Goal: Task Accomplishment & Management: Use online tool/utility

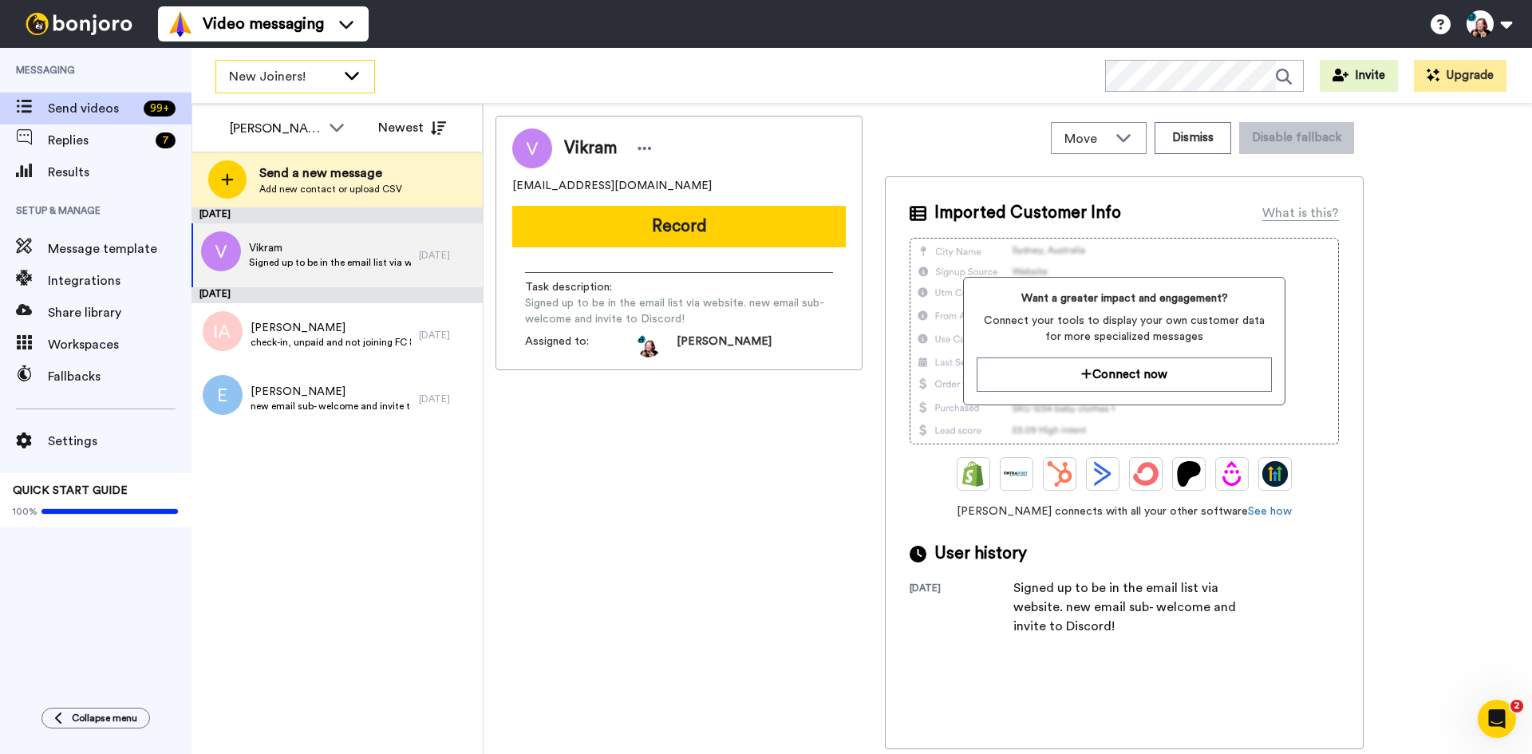
click at [239, 77] on span "New Joiners!" at bounding box center [282, 76] width 107 height 19
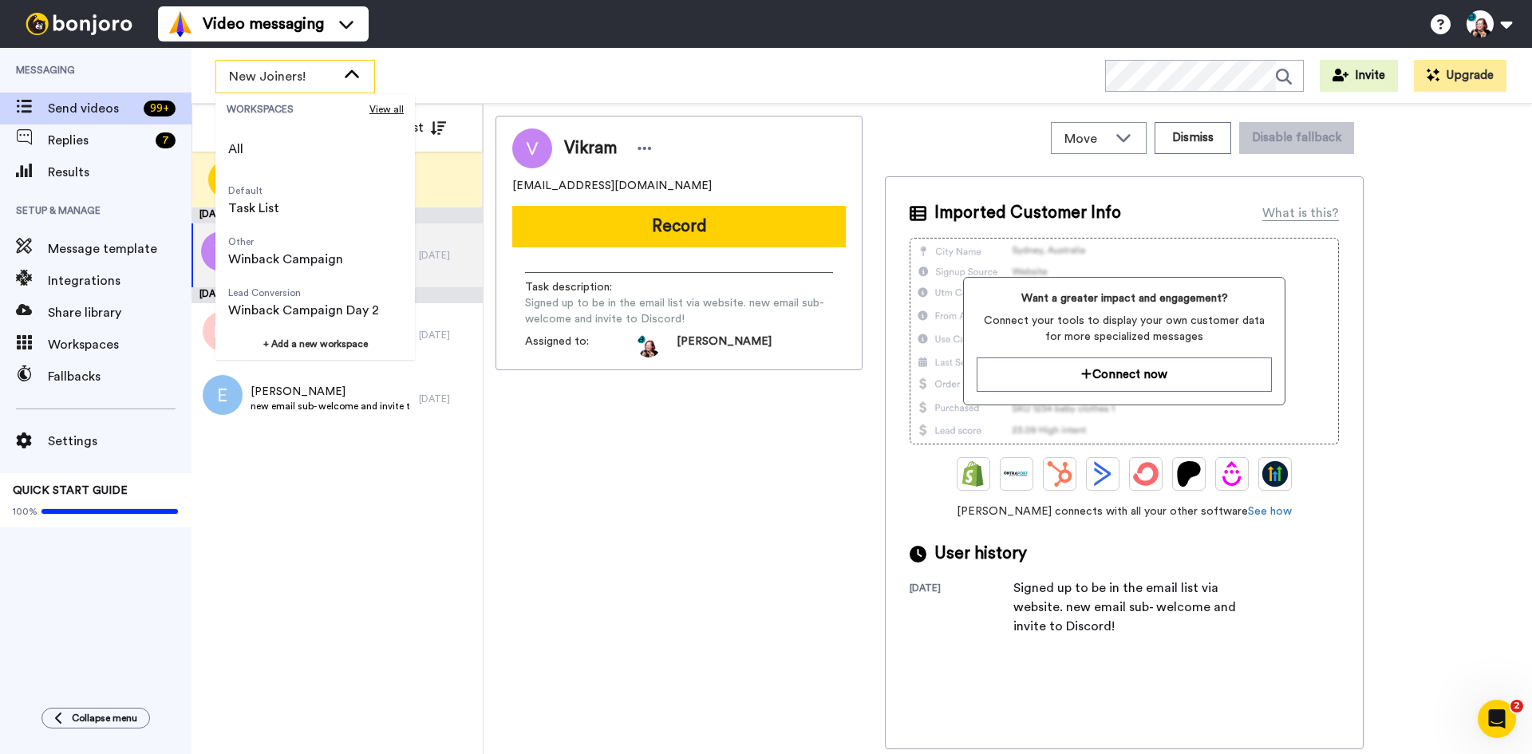
click at [239, 77] on span "New Joiners!" at bounding box center [282, 76] width 107 height 19
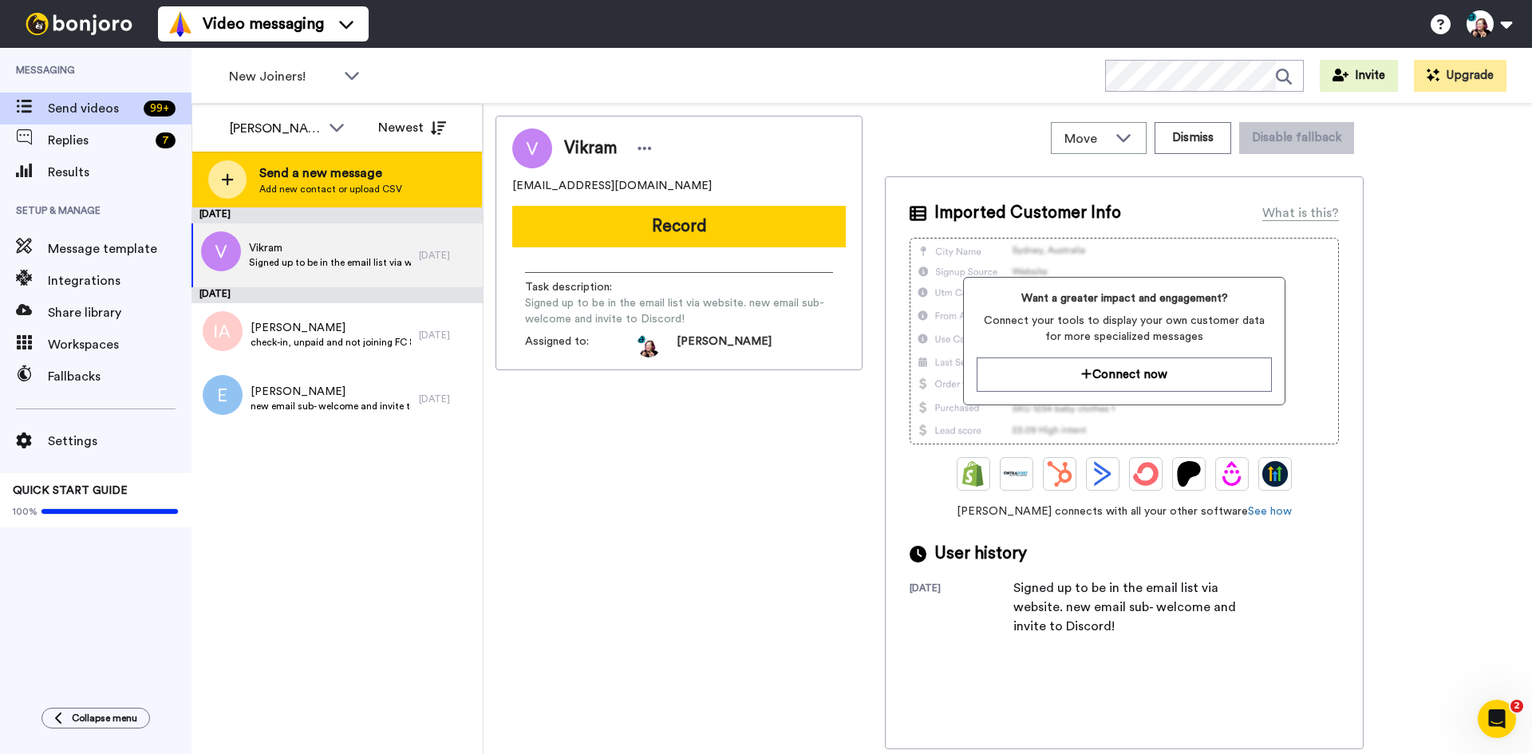
click at [221, 172] on icon at bounding box center [227, 179] width 13 height 14
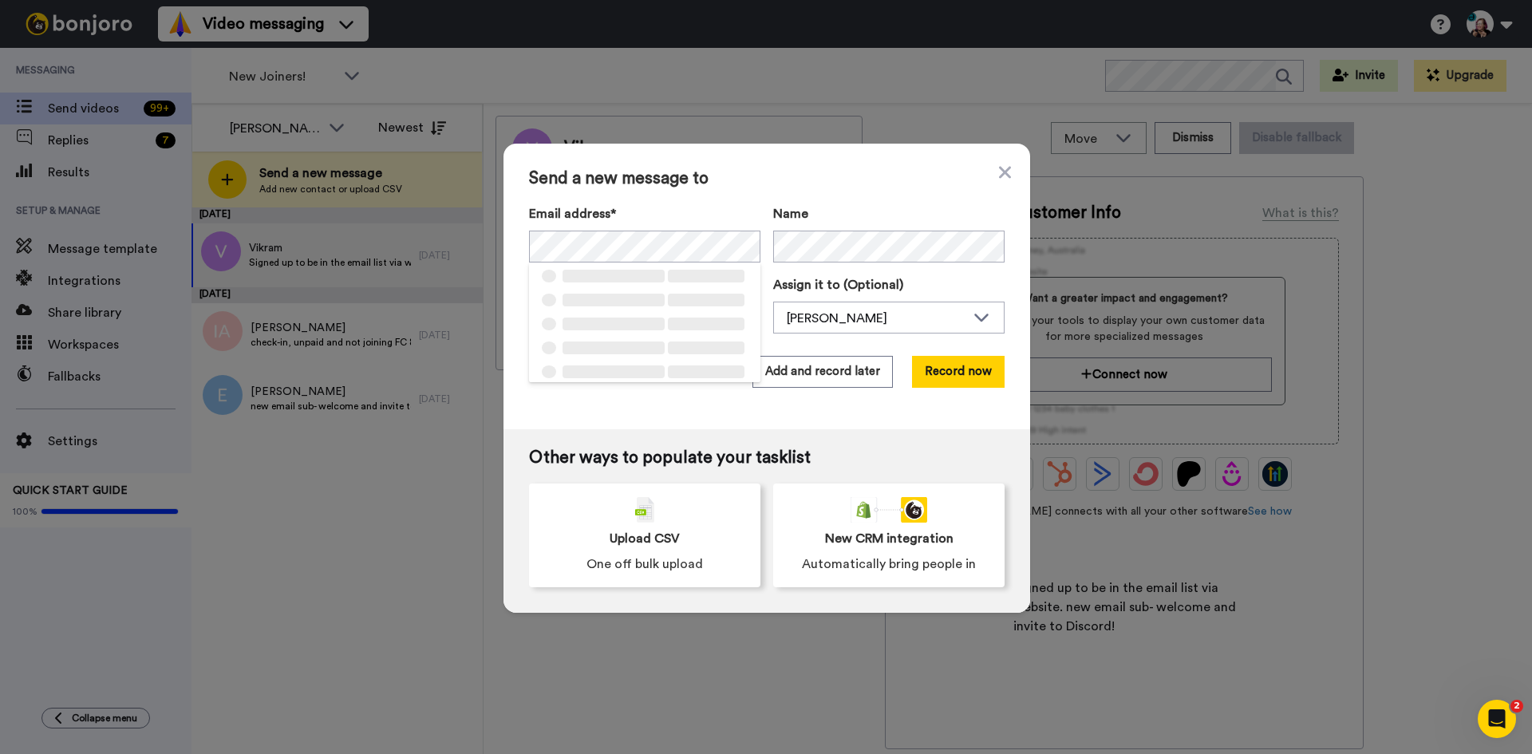
click at [737, 212] on label "Email address*" at bounding box center [644, 213] width 231 height 19
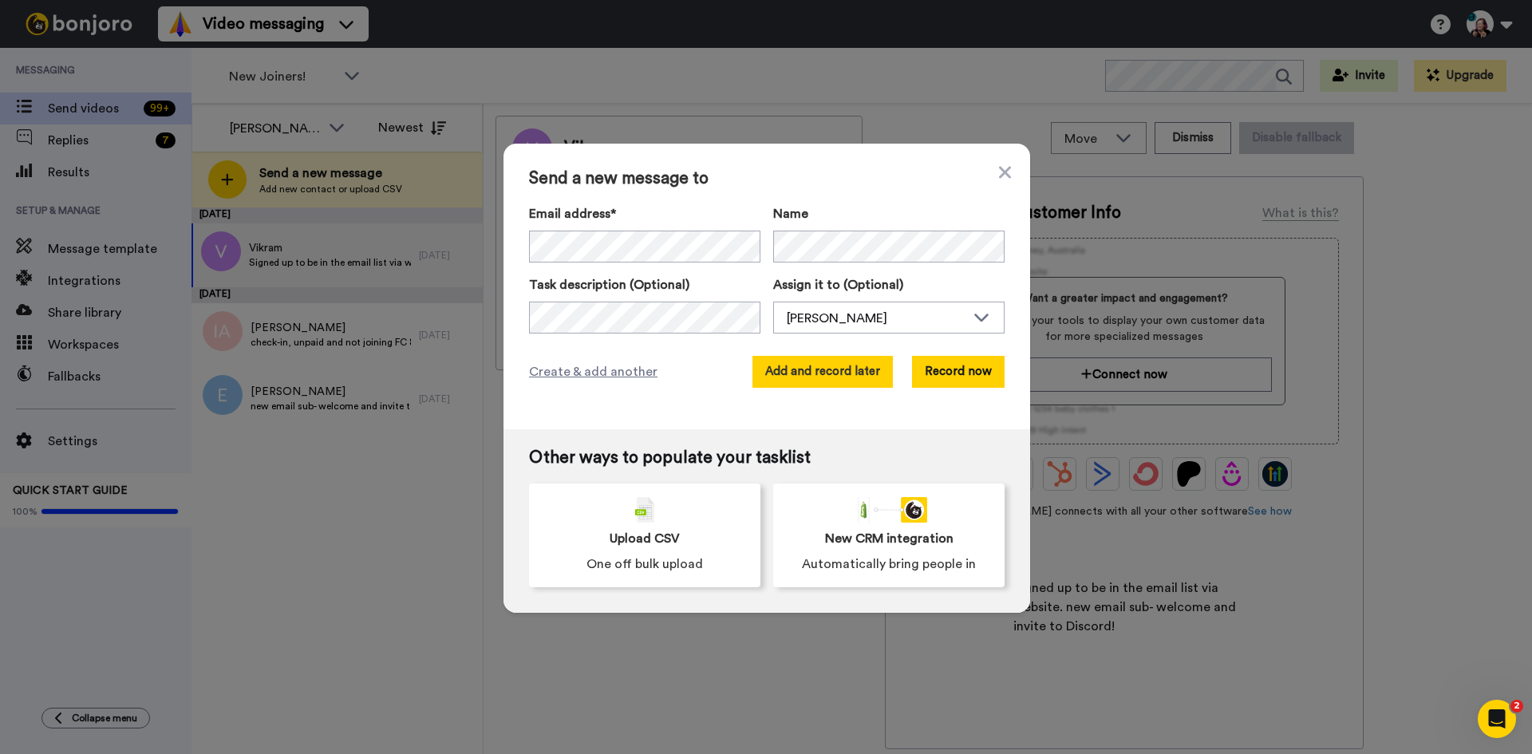
click at [835, 375] on button "Add and record later" at bounding box center [822, 372] width 140 height 32
